Goal: Find specific page/section: Find specific page/section

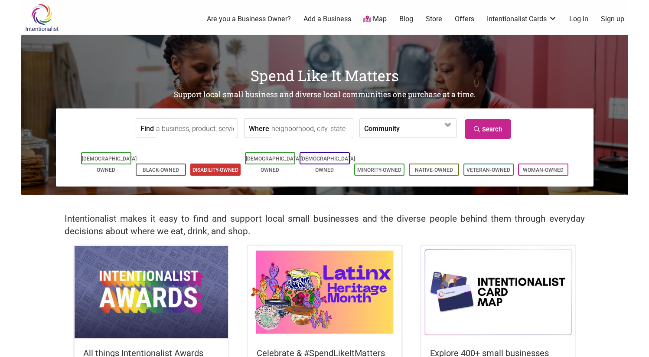
click at [213, 167] on link "Disability-Owned" at bounding box center [216, 170] width 46 height 6
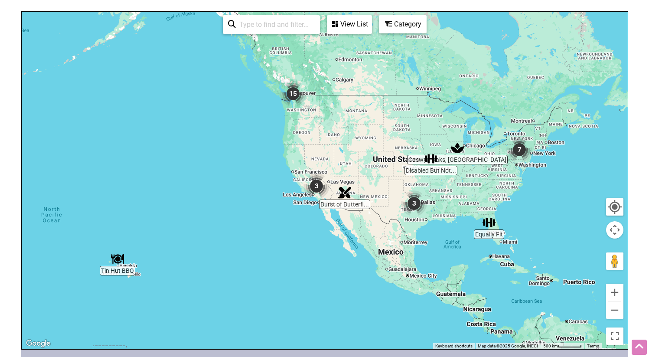
scroll to position [164, 0]
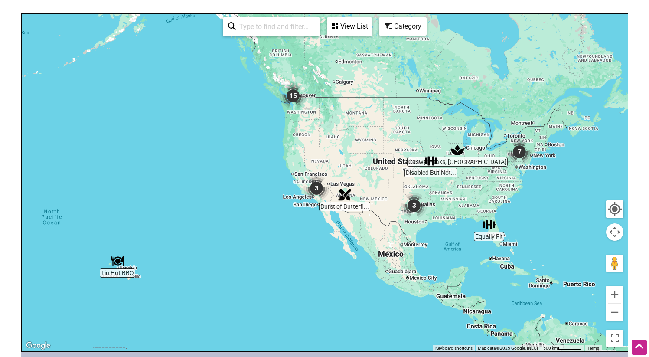
click at [345, 170] on div at bounding box center [325, 182] width 606 height 337
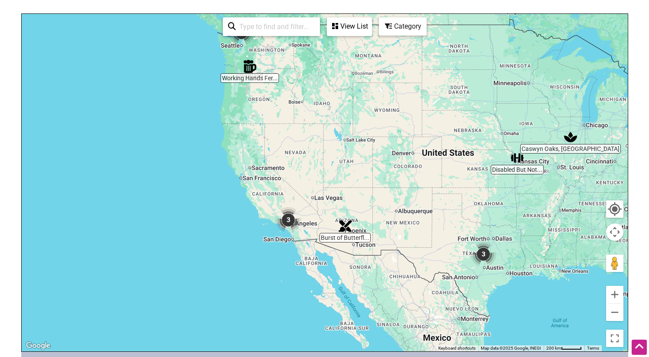
click at [345, 170] on div at bounding box center [325, 182] width 606 height 337
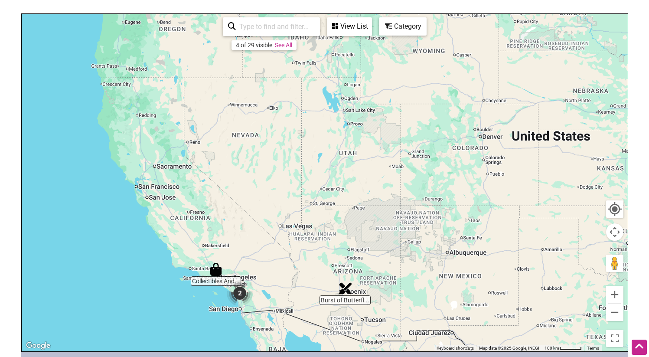
click at [345, 170] on div at bounding box center [325, 182] width 606 height 337
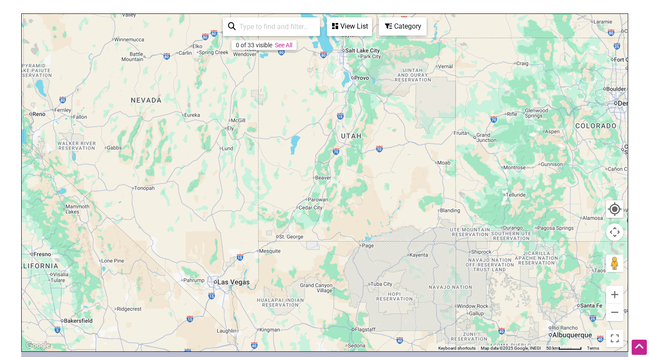
click at [358, 114] on div at bounding box center [325, 182] width 606 height 337
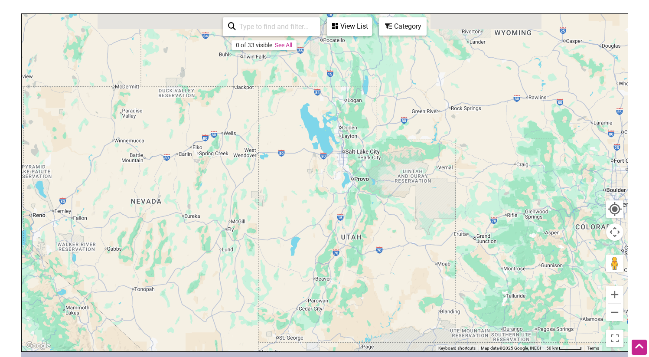
drag, startPoint x: 358, startPoint y: 114, endPoint x: 356, endPoint y: 214, distance: 100.2
click at [356, 214] on div at bounding box center [325, 182] width 606 height 337
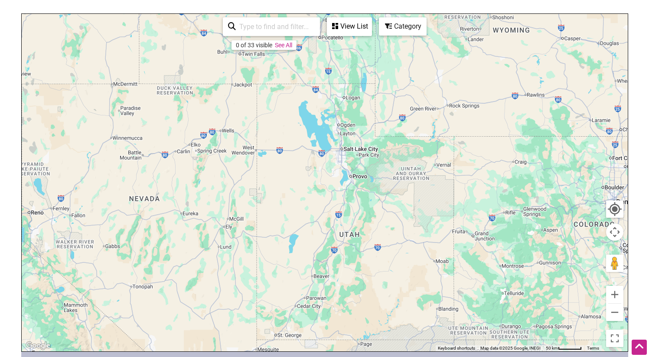
click at [350, 171] on div at bounding box center [325, 182] width 606 height 337
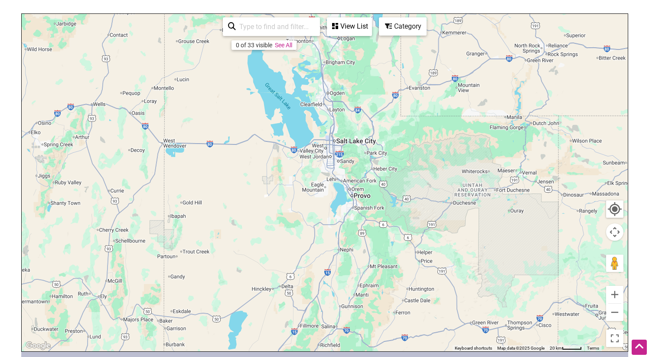
drag, startPoint x: 339, startPoint y: 147, endPoint x: 339, endPoint y: 194, distance: 47.7
click at [339, 194] on div at bounding box center [325, 182] width 606 height 337
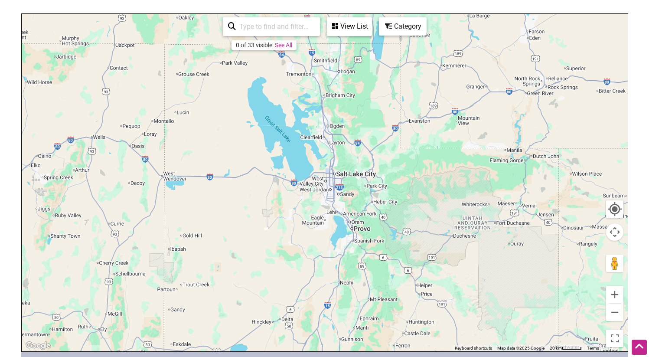
click at [331, 178] on div at bounding box center [325, 182] width 606 height 337
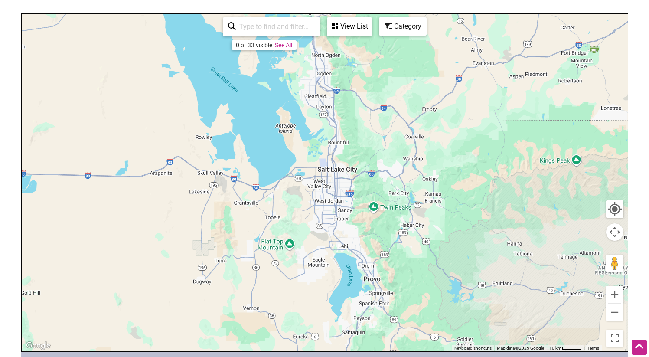
click at [331, 178] on div at bounding box center [325, 182] width 606 height 337
click at [341, 149] on div at bounding box center [325, 182] width 606 height 337
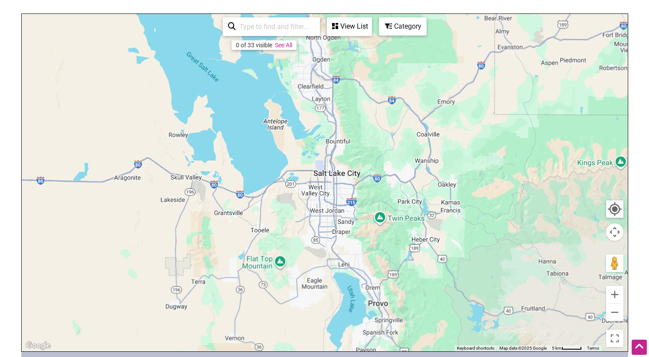
click at [341, 149] on div at bounding box center [325, 182] width 606 height 337
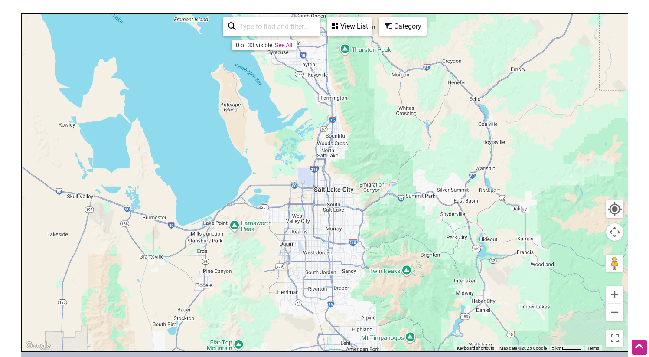
click at [334, 165] on div at bounding box center [325, 182] width 606 height 337
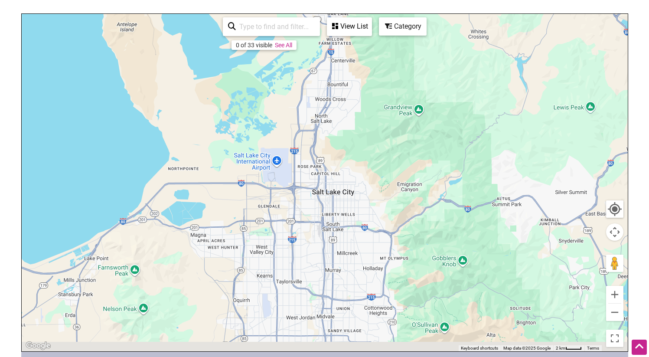
drag, startPoint x: 336, startPoint y: 181, endPoint x: 336, endPoint y: 154, distance: 27.3
click at [336, 154] on div at bounding box center [325, 182] width 606 height 337
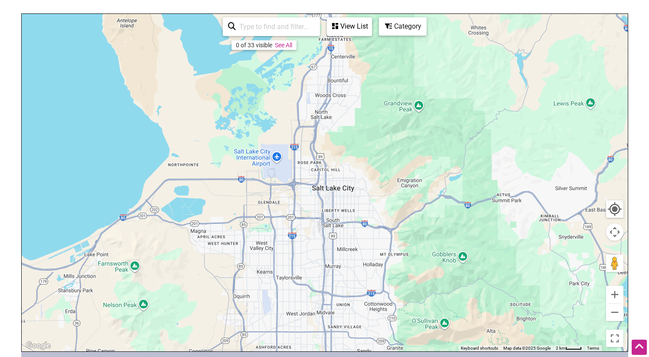
click at [381, 165] on div at bounding box center [325, 182] width 606 height 337
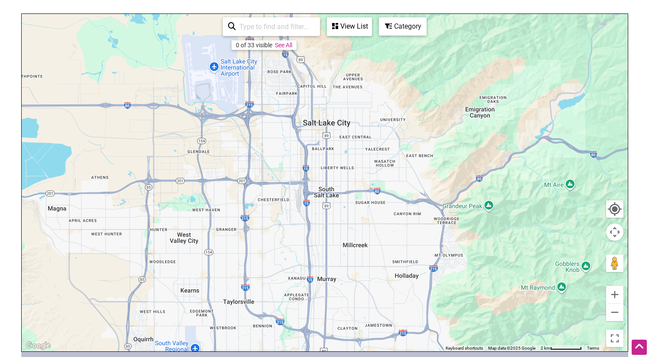
drag, startPoint x: 344, startPoint y: 168, endPoint x: 385, endPoint y: 79, distance: 98.4
click at [385, 79] on div at bounding box center [325, 182] width 606 height 337
